Goal: Information Seeking & Learning: Check status

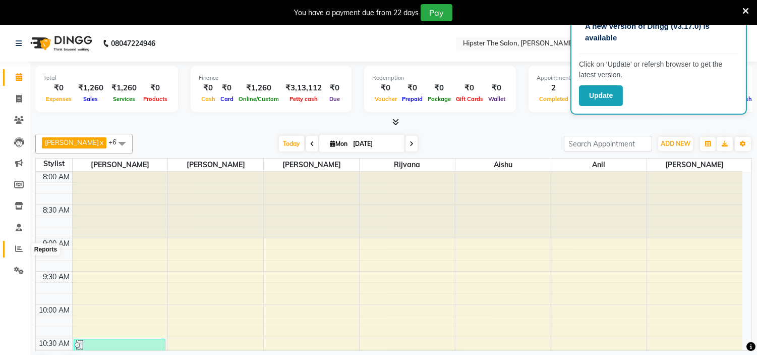
click at [14, 248] on span at bounding box center [19, 249] width 18 height 12
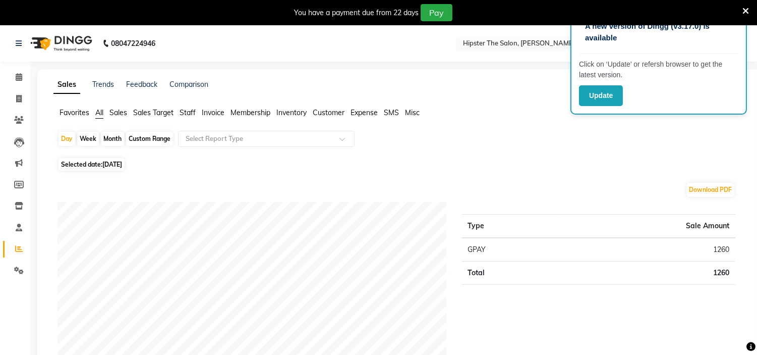
click at [143, 138] on div "Custom Range" at bounding box center [149, 139] width 47 height 14
select select "9"
select select "2025"
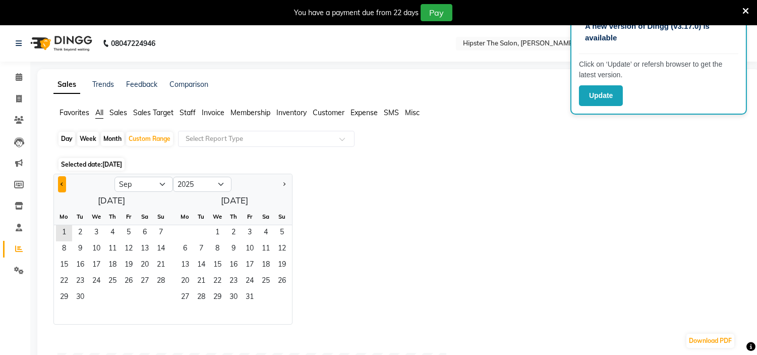
click at [64, 180] on button "Previous month" at bounding box center [62, 184] width 8 height 16
select select "8"
click at [130, 236] on span "1" at bounding box center [129, 233] width 16 height 16
click at [160, 298] on span "31" at bounding box center [161, 297] width 16 height 16
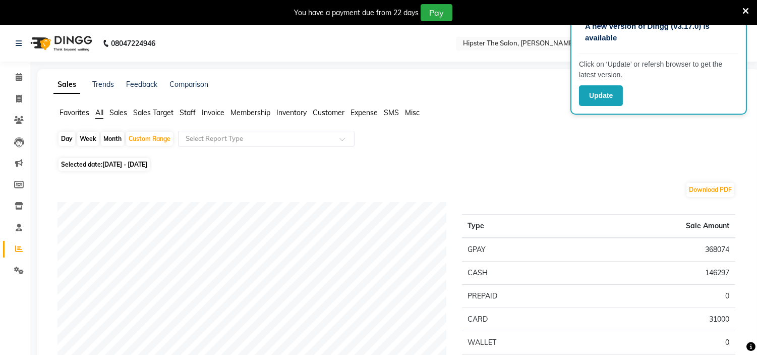
click at [190, 111] on span "Staff" at bounding box center [188, 112] width 16 height 9
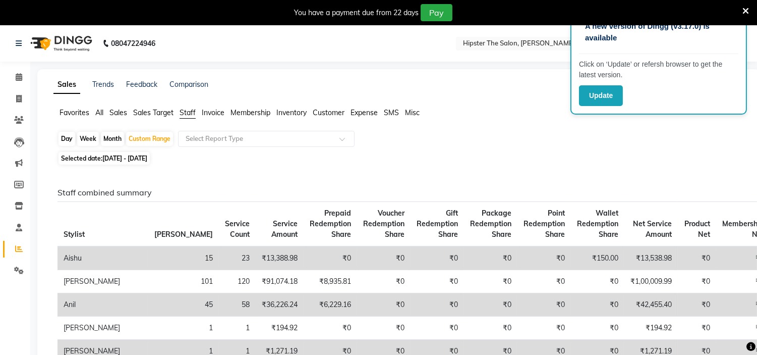
click at [118, 114] on span "Sales" at bounding box center [118, 112] width 18 height 9
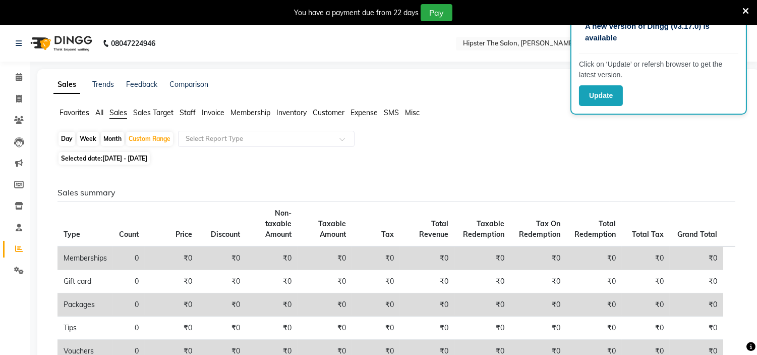
click at [193, 113] on span "Staff" at bounding box center [188, 112] width 16 height 9
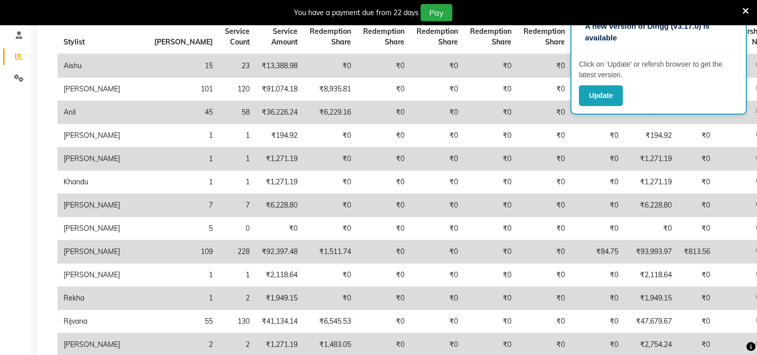
scroll to position [192, 0]
click at [749, 11] on div "You have a payment due from 22 days Pay" at bounding box center [378, 12] width 757 height 25
click at [745, 10] on icon at bounding box center [745, 11] width 7 height 9
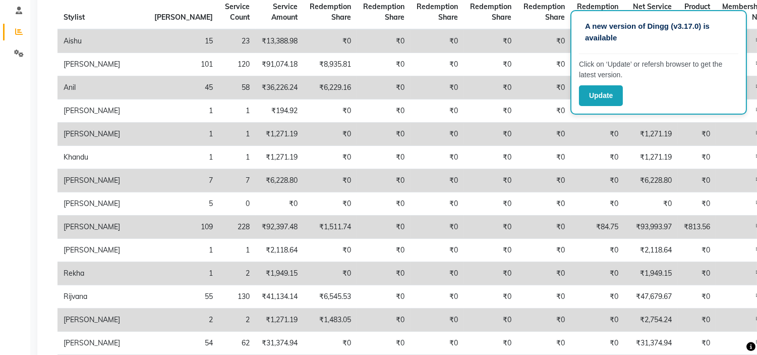
click at [716, 36] on p "A new version of Dingg (v3.17.0) is available" at bounding box center [658, 32] width 147 height 23
drag, startPoint x: 728, startPoint y: 36, endPoint x: 701, endPoint y: -21, distance: 63.4
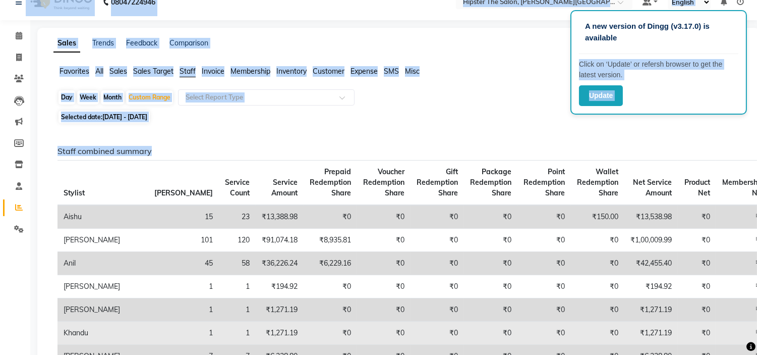
scroll to position [14, 0]
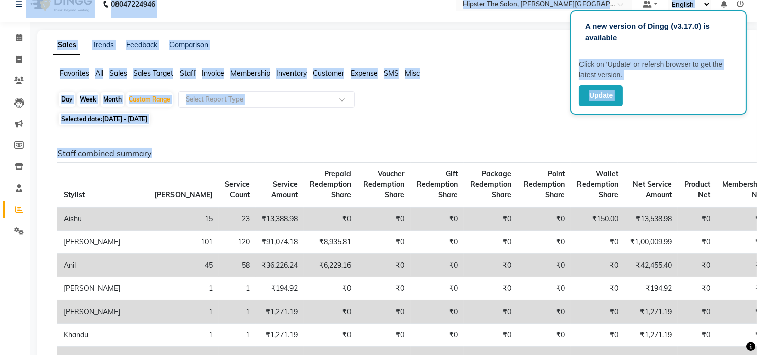
click at [440, 113] on div "Selected date: [DATE] - [DATE]" at bounding box center [400, 118] width 686 height 11
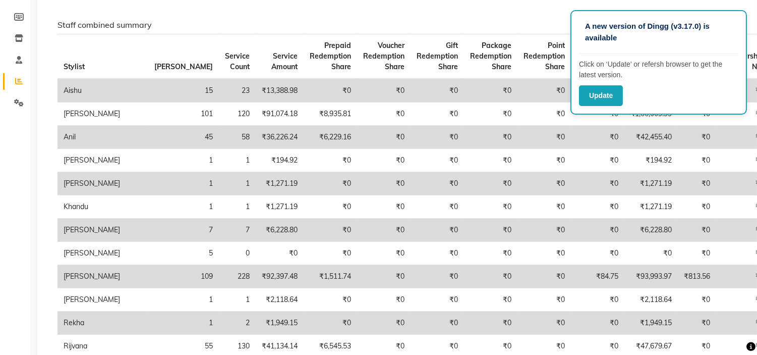
scroll to position [143, 0]
